Goal: Task Accomplishment & Management: Complete application form

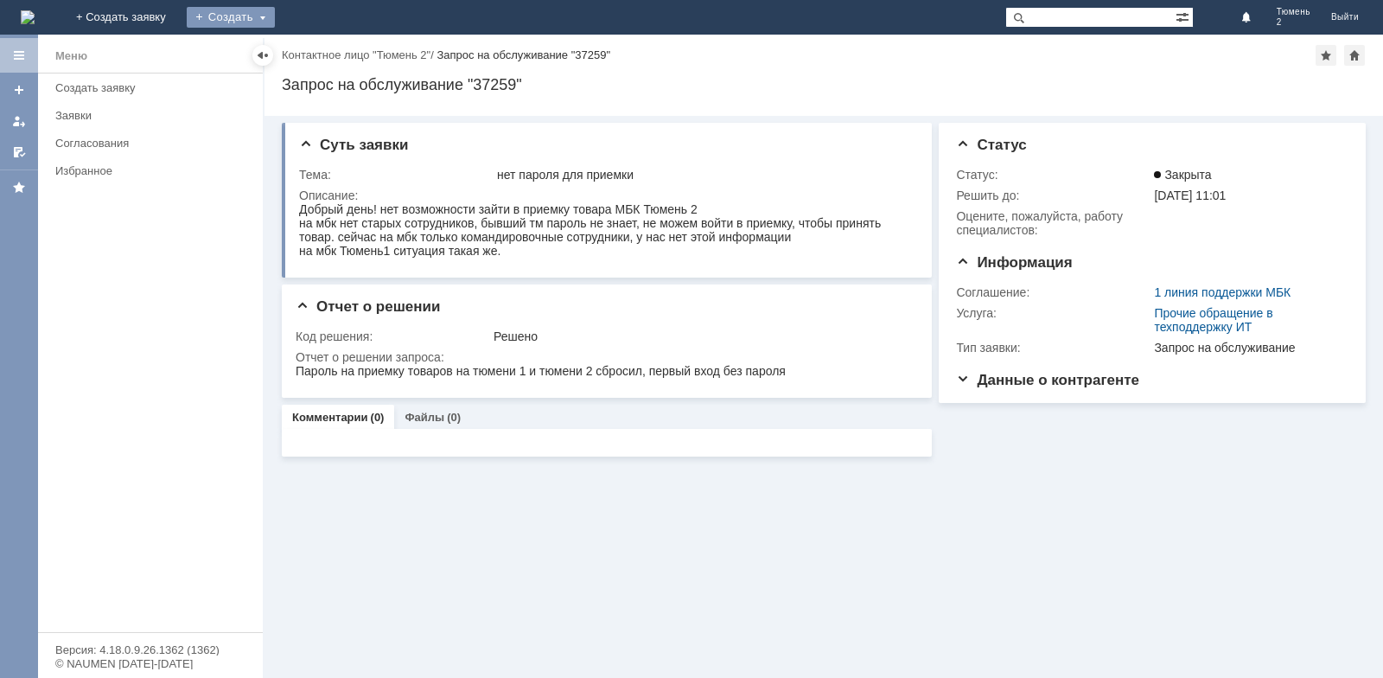
click at [275, 19] on div "Создать" at bounding box center [231, 17] width 88 height 21
click at [322, 49] on link "Заявка" at bounding box center [255, 51] width 131 height 21
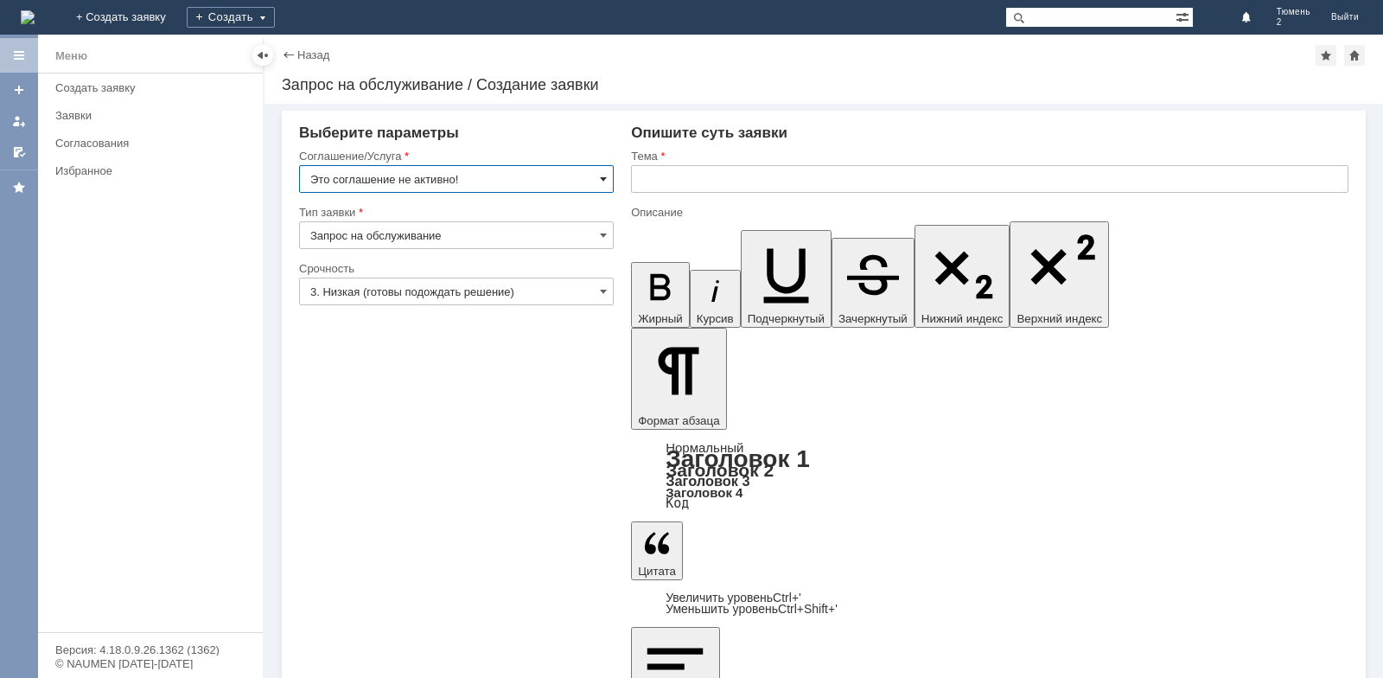
click at [602, 180] on span at bounding box center [603, 179] width 7 height 14
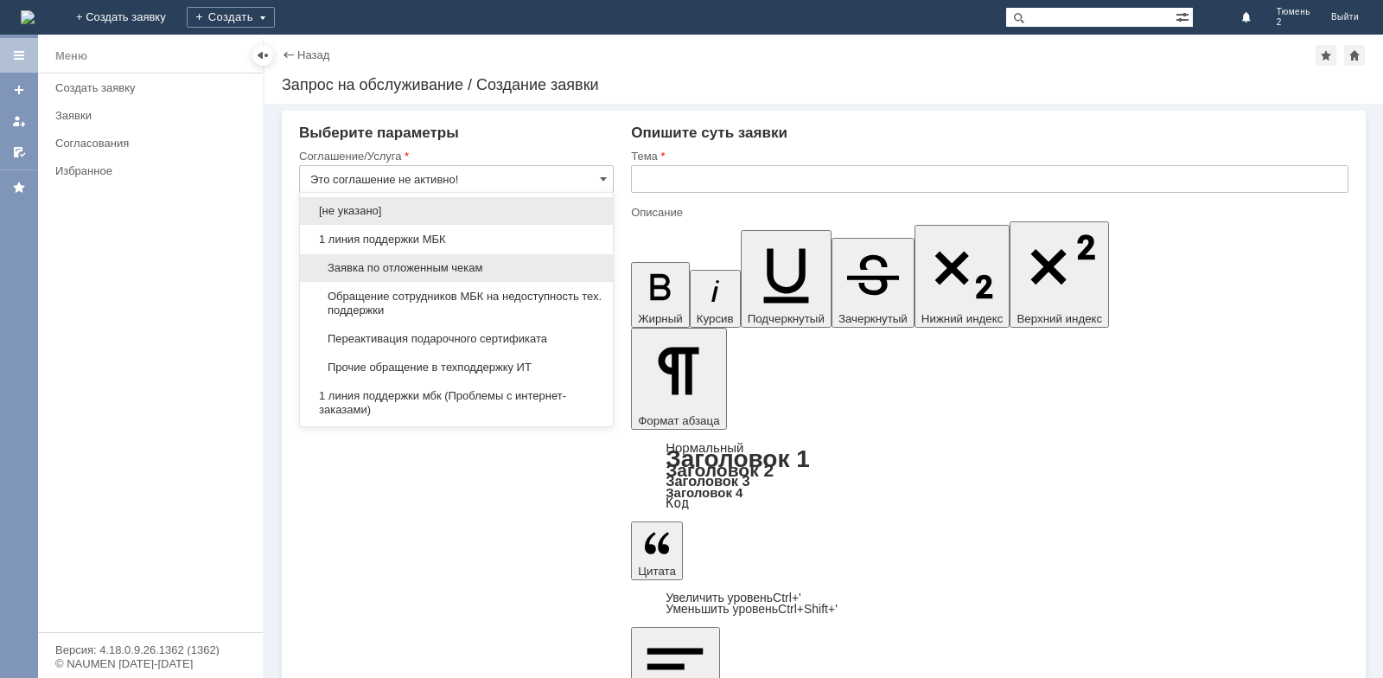
click at [392, 273] on span "Заявка по отложенным чекам" at bounding box center [456, 268] width 292 height 14
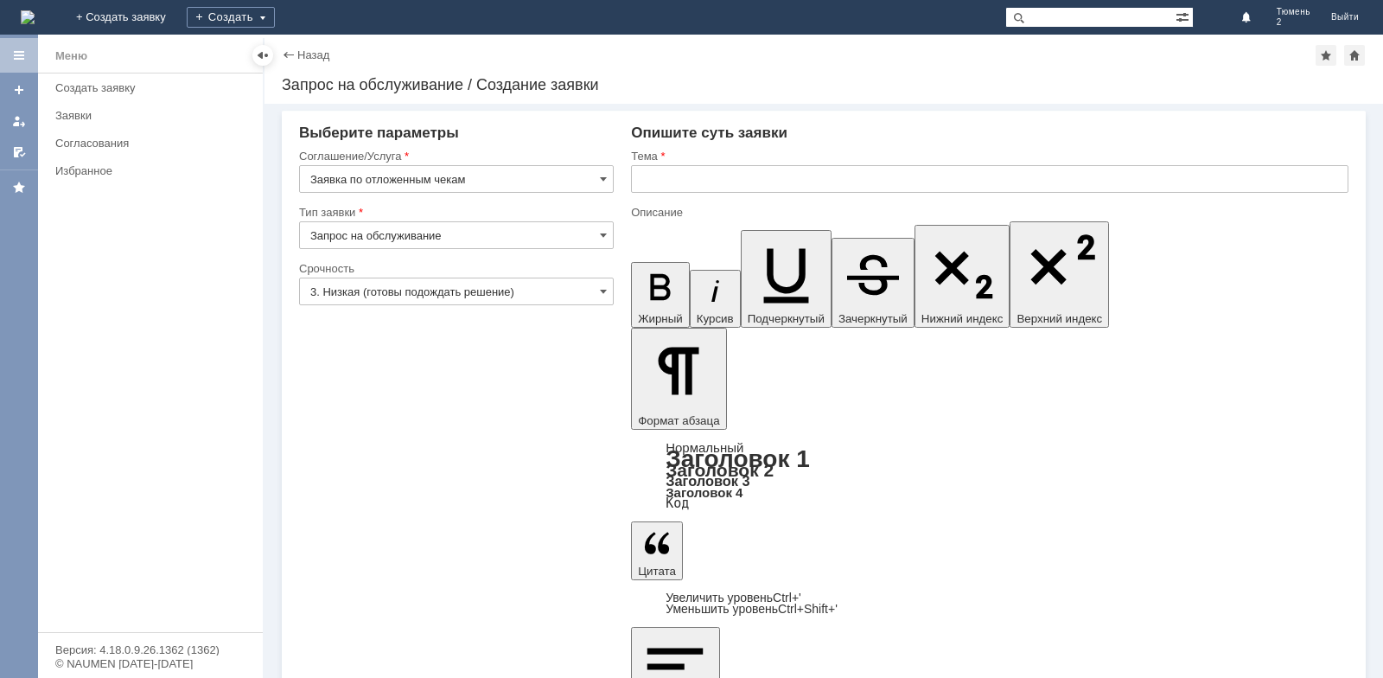
type input "Заявка по отложенным чекам"
click at [652, 188] on input "text" at bounding box center [989, 179] width 717 height 28
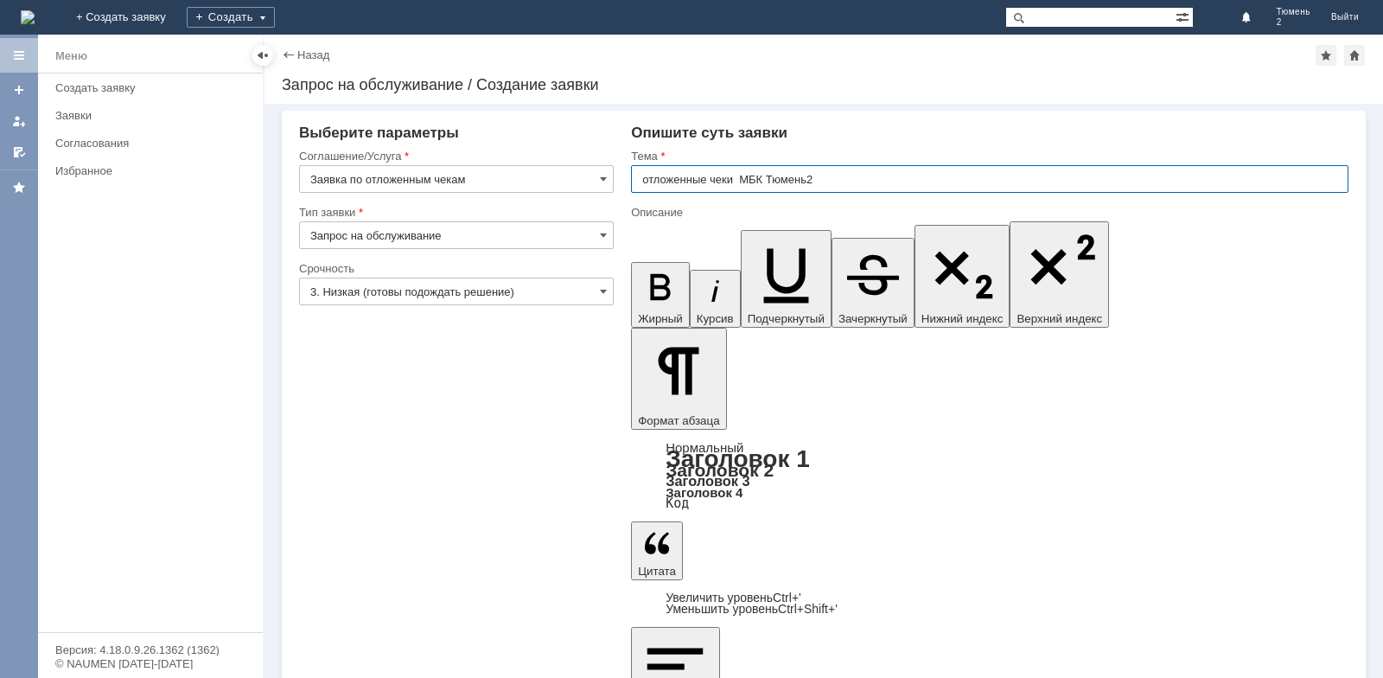
click at [810, 179] on input "отложенные чеки МБК Тюмень2" at bounding box center [989, 179] width 717 height 28
type input "отложенные чеки МБК Тюмень 2"
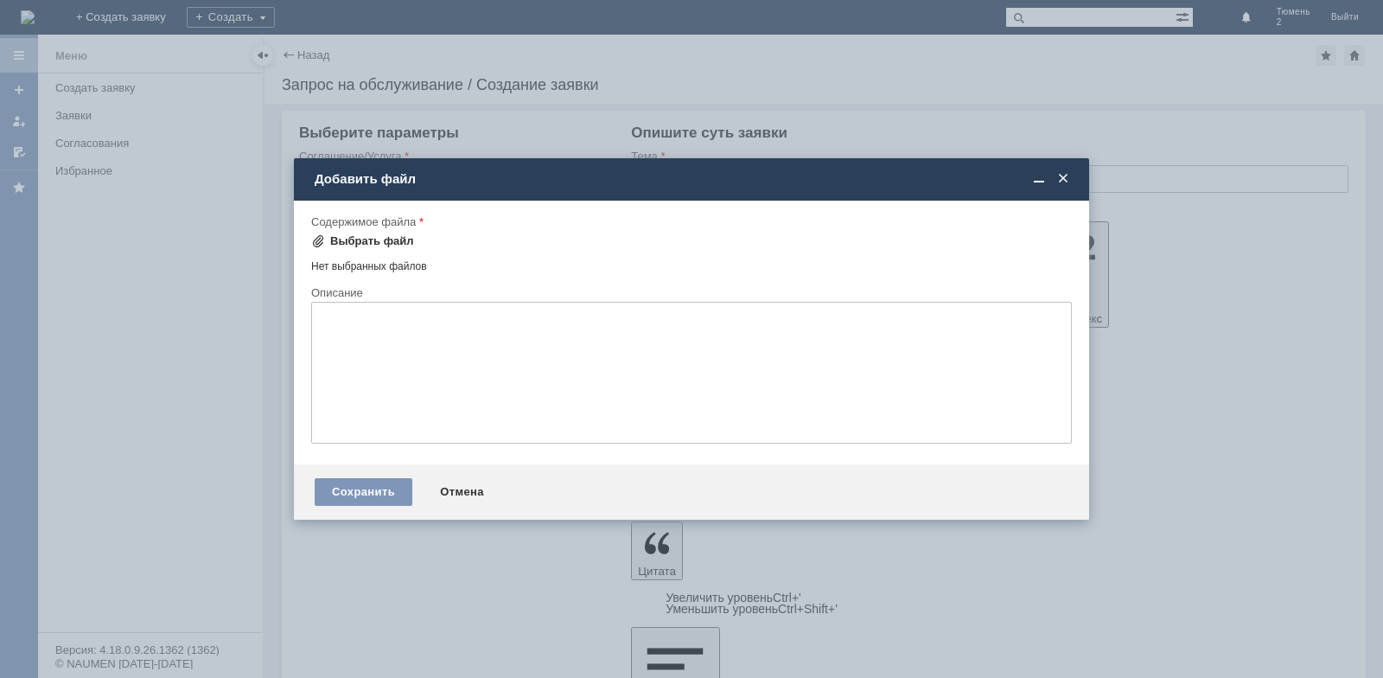
click at [372, 237] on div "Выбрать файл" at bounding box center [372, 241] width 84 height 14
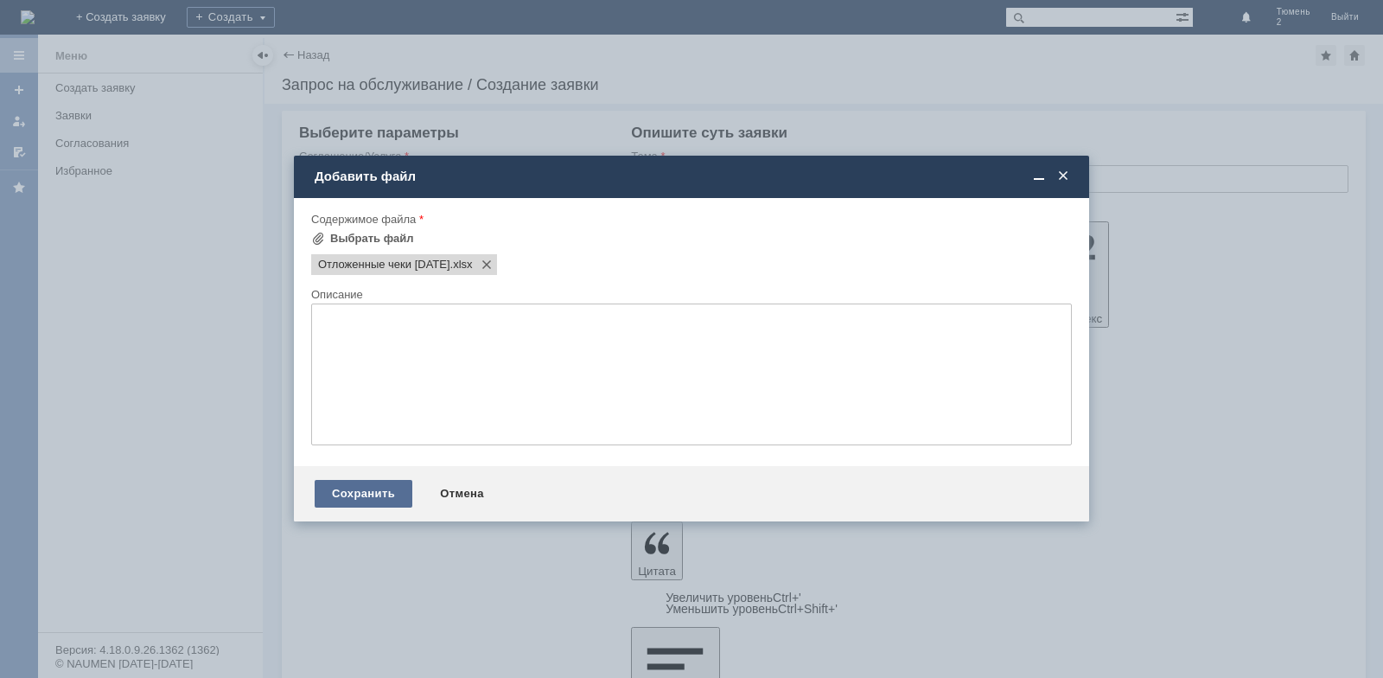
click at [379, 485] on div "Сохранить" at bounding box center [364, 494] width 98 height 28
